Goal: Information Seeking & Learning: Learn about a topic

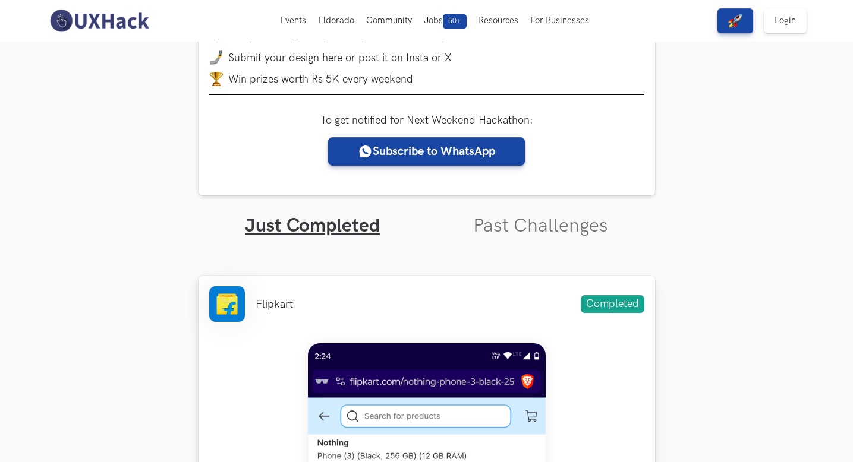
scroll to position [218, 0]
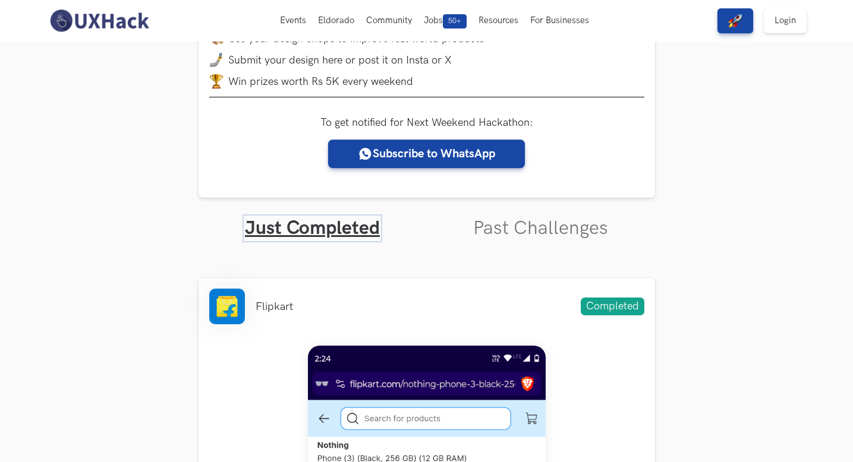
click at [342, 225] on link "Just Completed" at bounding box center [312, 228] width 135 height 23
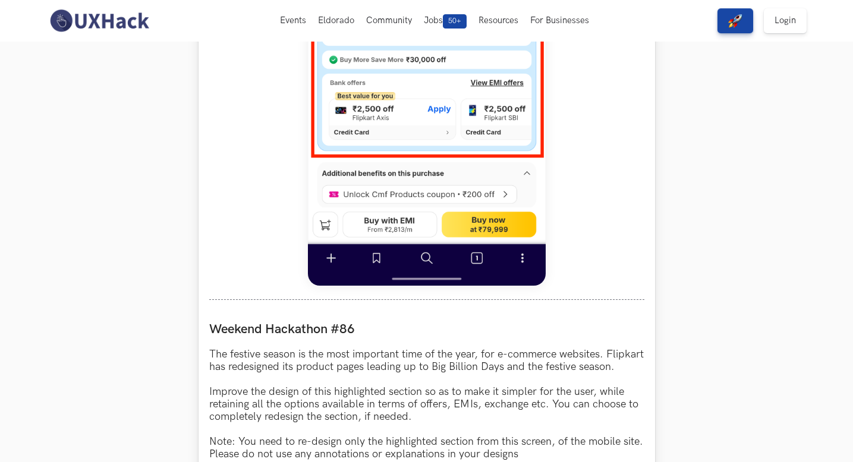
scroll to position [190, 0]
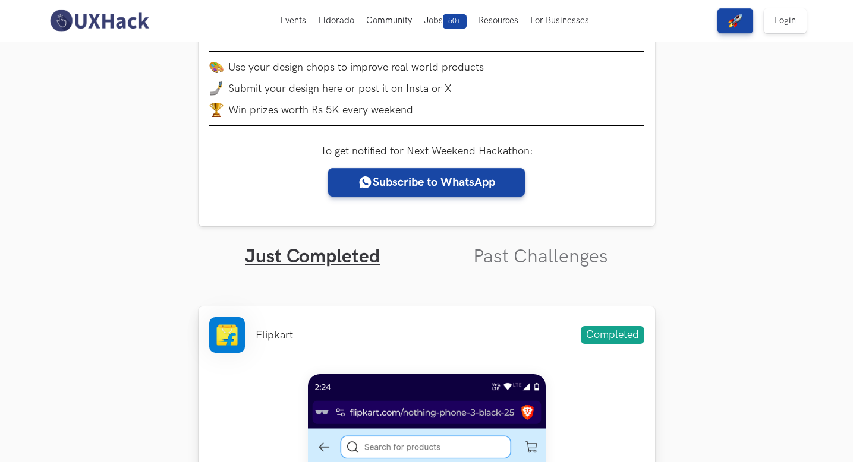
click at [603, 327] on span "Completed" at bounding box center [613, 335] width 64 height 18
click at [296, 263] on link "Just Completed" at bounding box center [312, 256] width 135 height 23
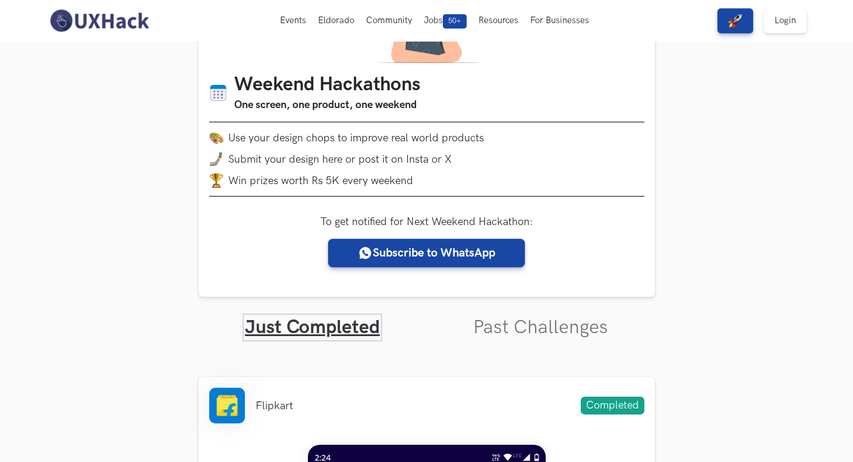
scroll to position [118, 0]
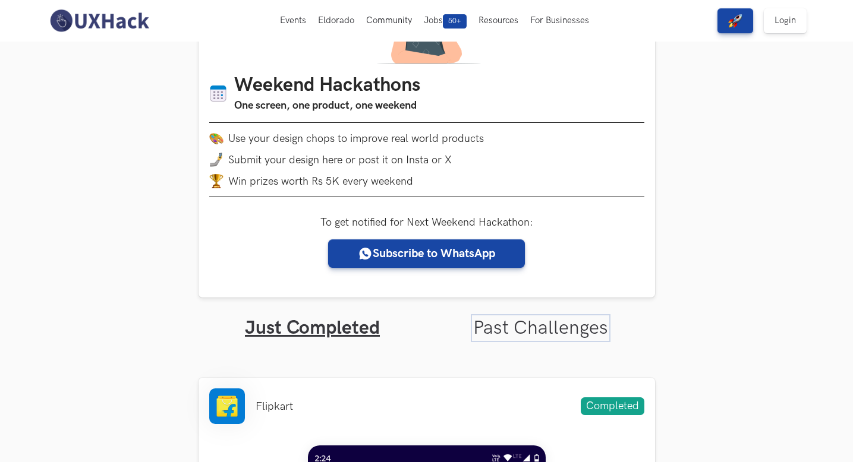
click at [543, 335] on link "Past Challenges" at bounding box center [540, 328] width 135 height 23
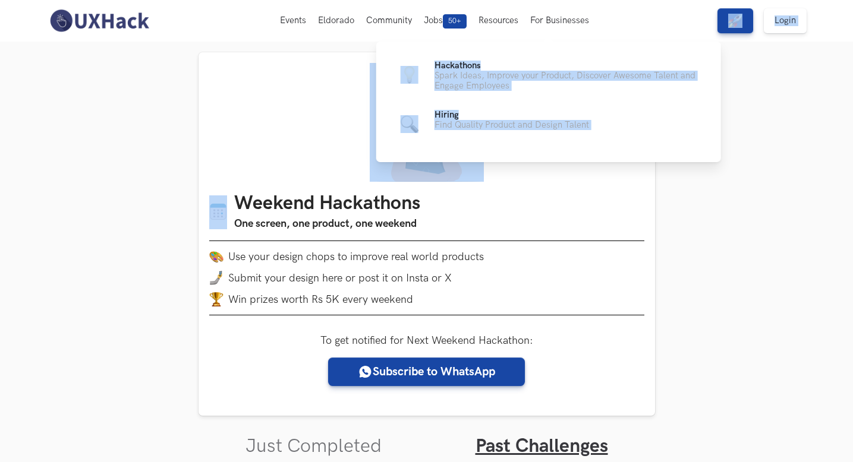
drag, startPoint x: 623, startPoint y: 10, endPoint x: 726, endPoint y: 167, distance: 188.1
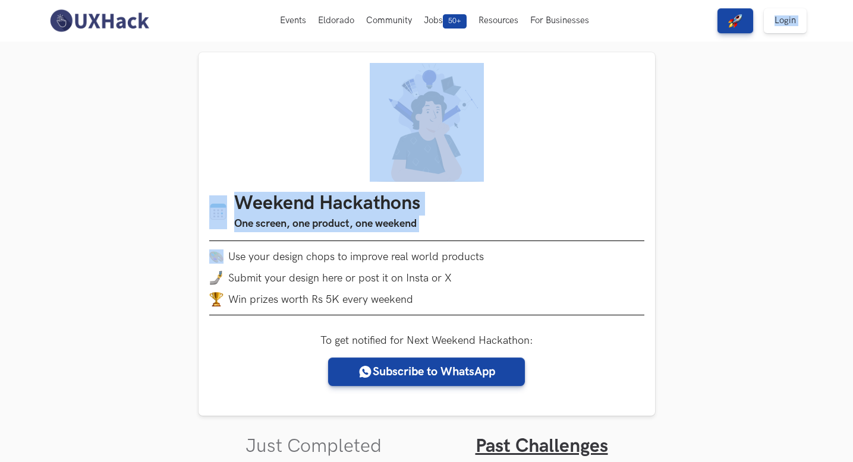
drag, startPoint x: 838, startPoint y: 5, endPoint x: 749, endPoint y: 248, distance: 258.1
